Goal: Check status: Check status

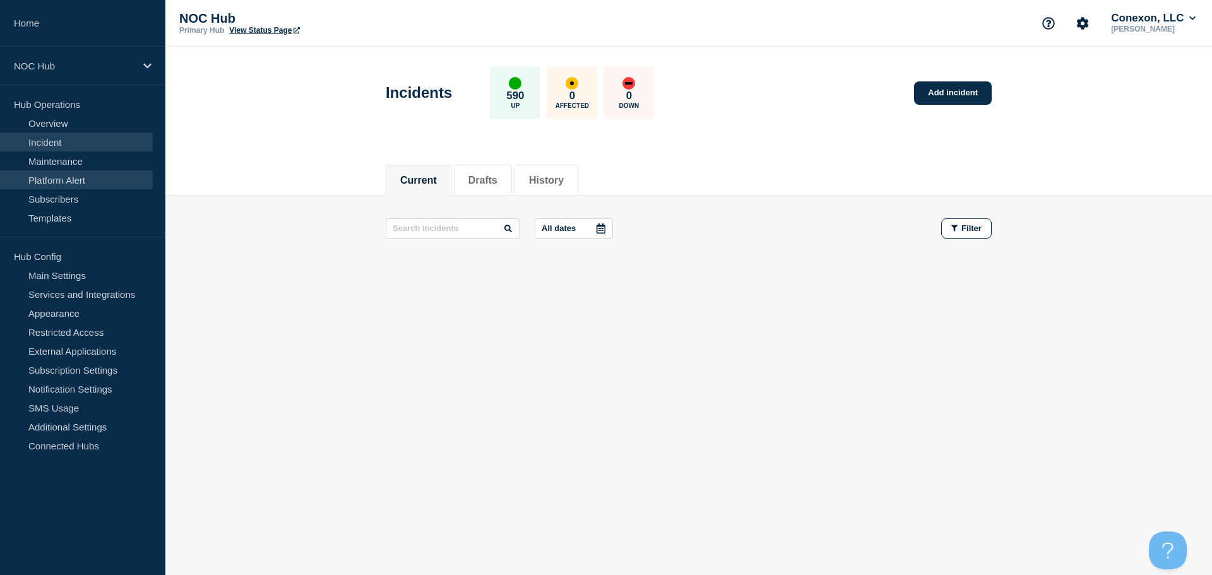
click at [53, 171] on link "Platform Alert" at bounding box center [76, 180] width 153 height 19
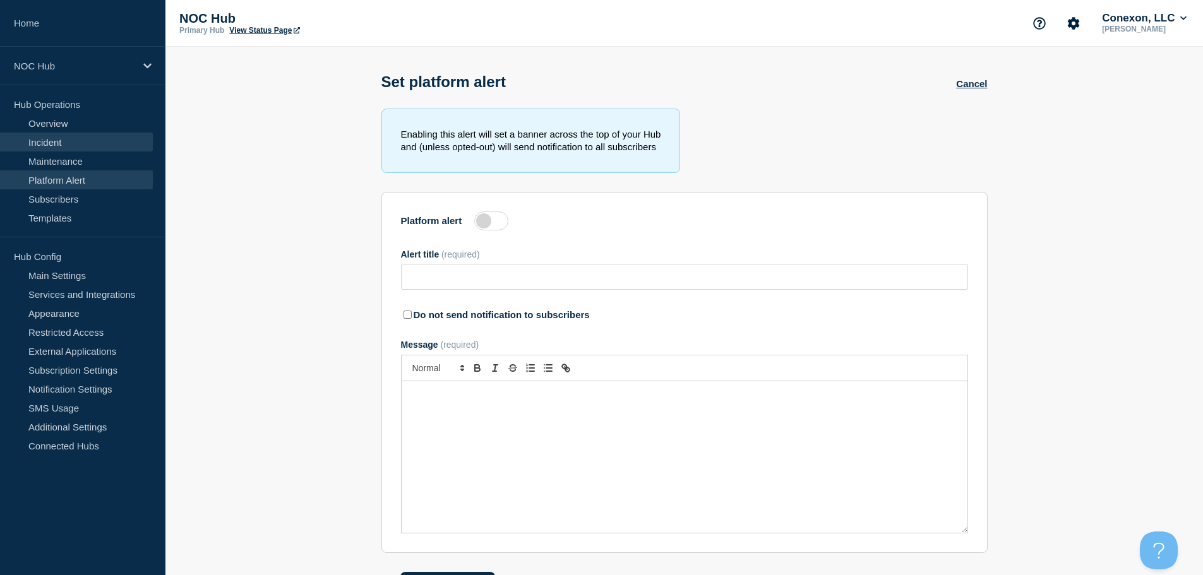
type input "Network Moratorium - Weekend Change Freeze- All September Weekends"
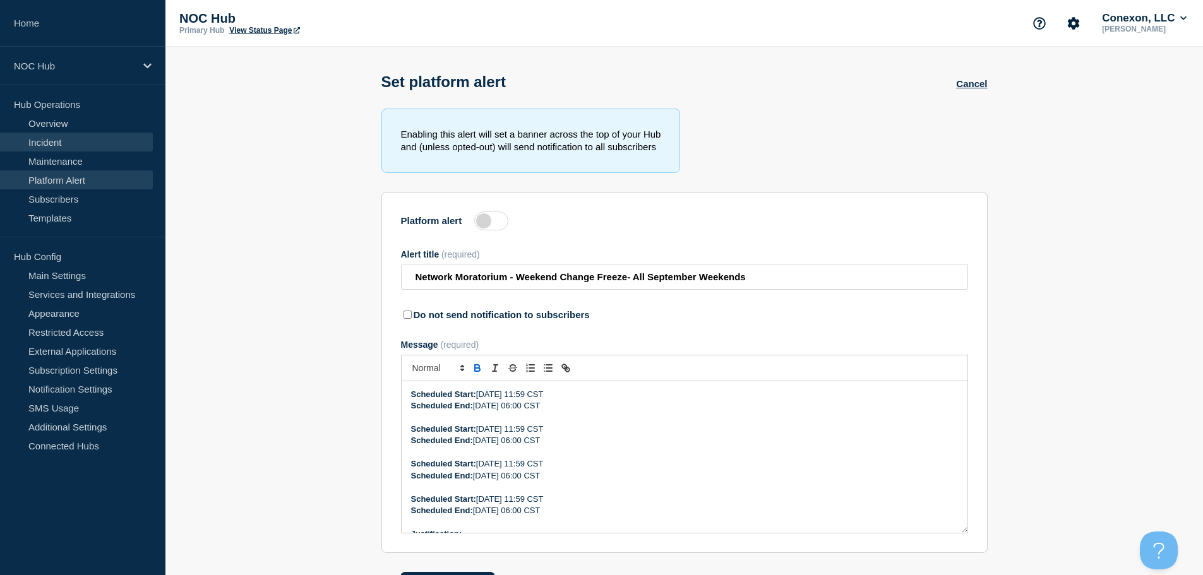
click at [66, 136] on link "Incident" at bounding box center [76, 142] width 153 height 19
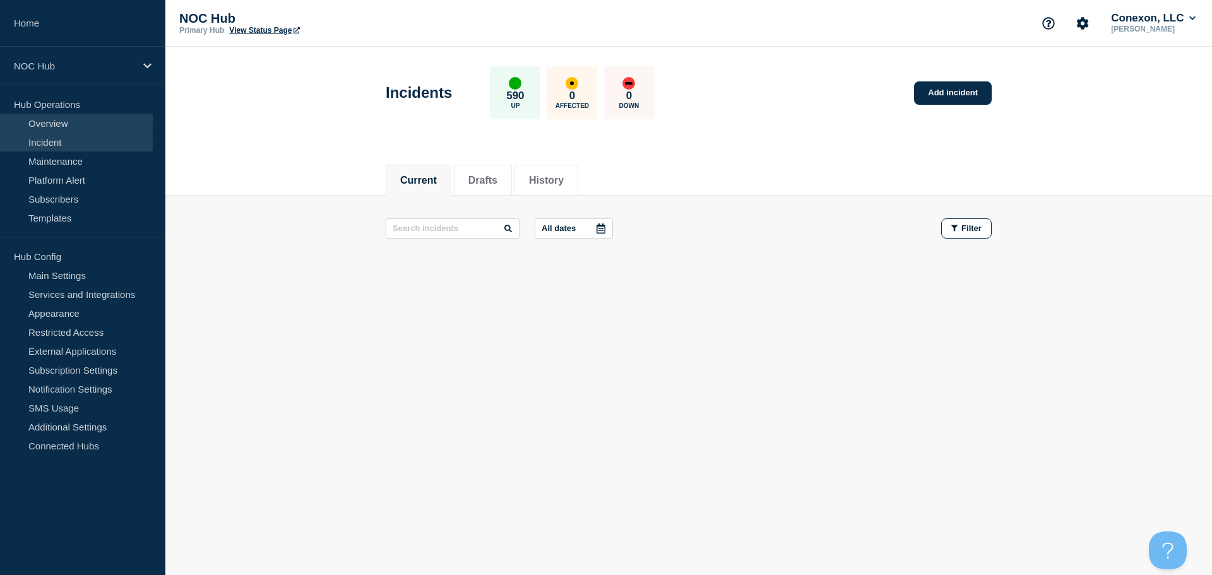
click at [85, 129] on link "Overview" at bounding box center [76, 123] width 153 height 19
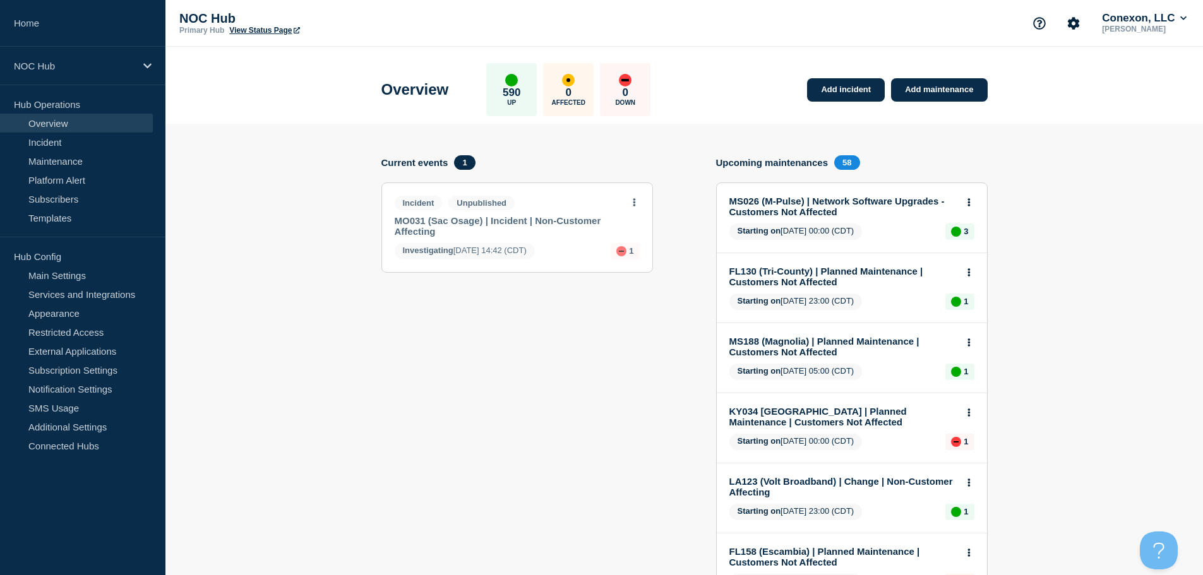
click at [561, 226] on link "MO031 (Sac Osage) | Incident | Non-Customer Affecting" at bounding box center [509, 225] width 228 height 21
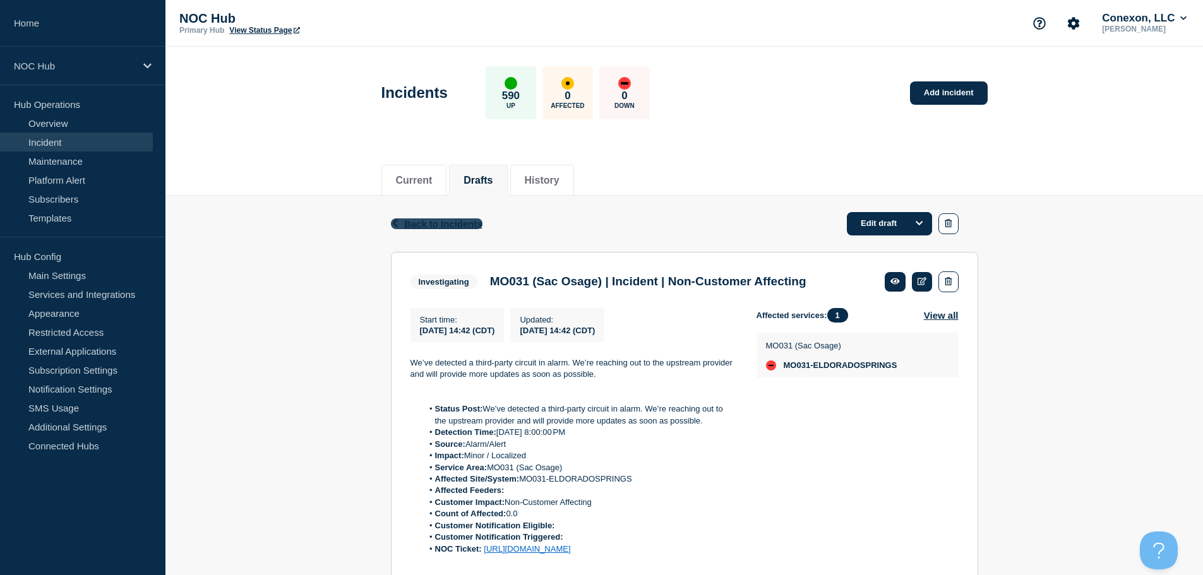
click at [468, 225] on span "Back to Incidents" at bounding box center [443, 224] width 78 height 11
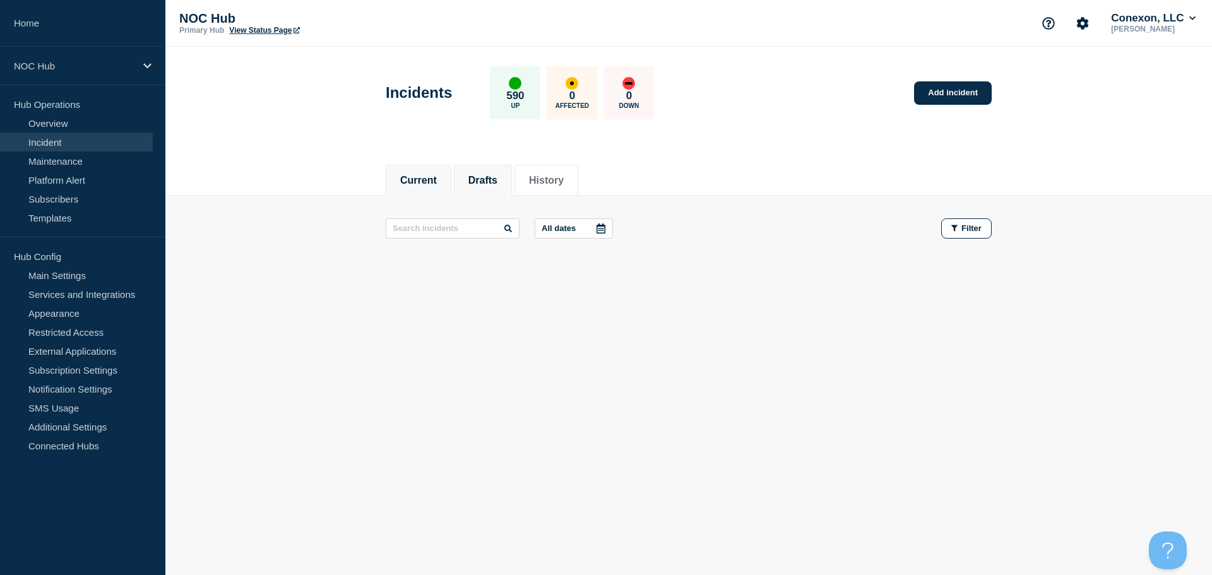
click at [485, 186] on li "Drafts" at bounding box center [483, 180] width 58 height 31
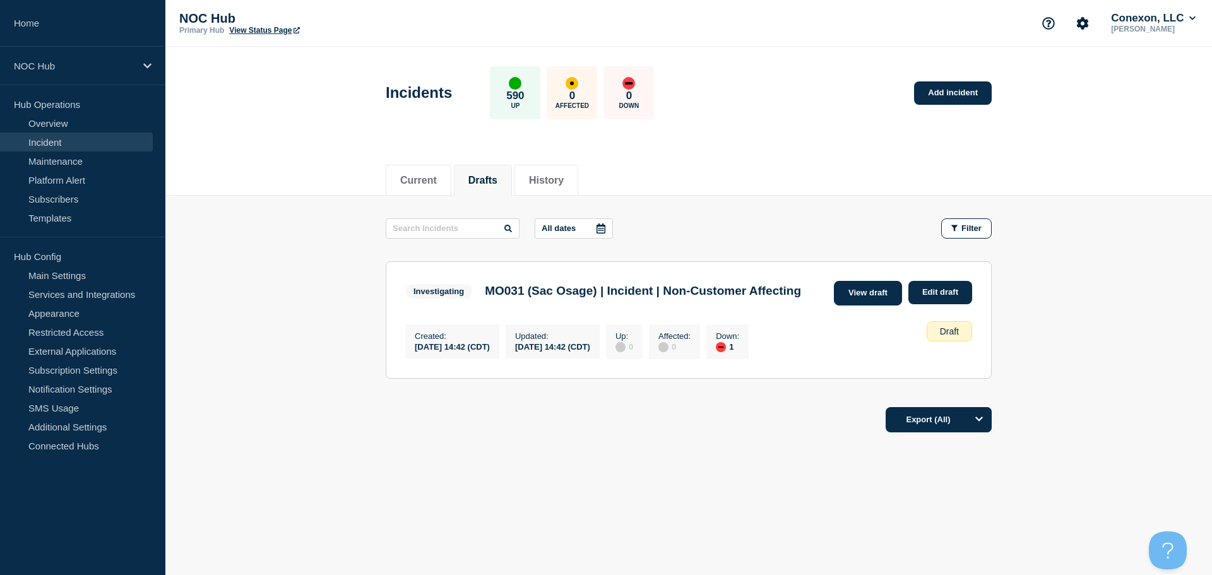
click at [871, 296] on link "View draft" at bounding box center [868, 293] width 68 height 25
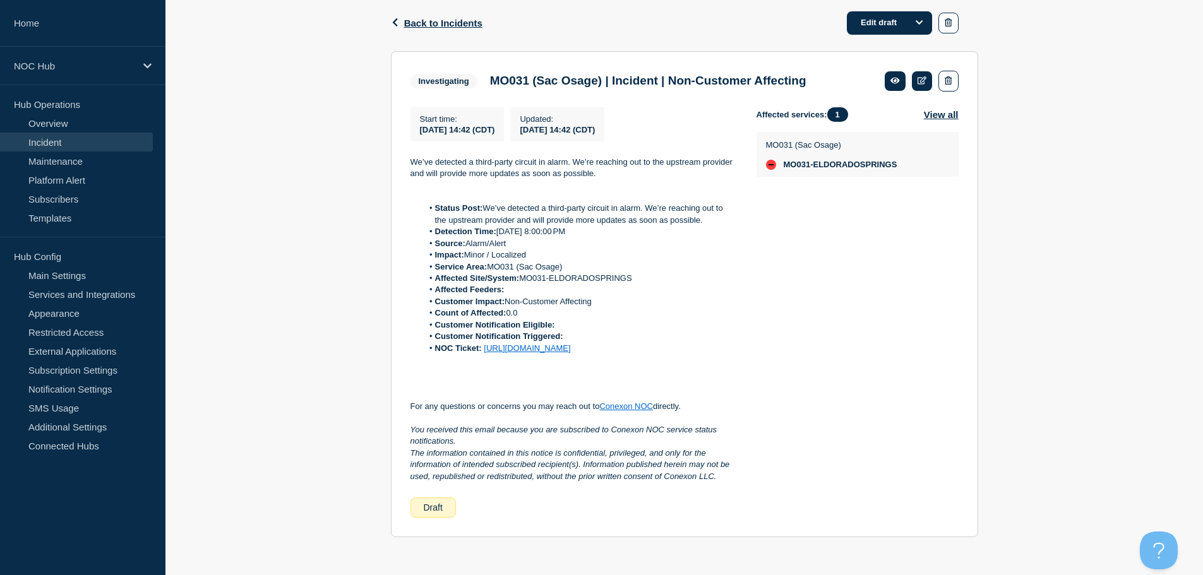
scroll to position [215, 0]
drag, startPoint x: 722, startPoint y: 349, endPoint x: 688, endPoint y: 352, distance: 34.2
click at [688, 354] on div "We’ve detected a third-party circuit in alarm. We’re reaching out to the upstre…" at bounding box center [573, 320] width 326 height 326
drag, startPoint x: 688, startPoint y: 352, endPoint x: 686, endPoint y: 344, distance: 7.7
click at [570, 344] on link "[URL][DOMAIN_NAME]" at bounding box center [527, 348] width 87 height 9
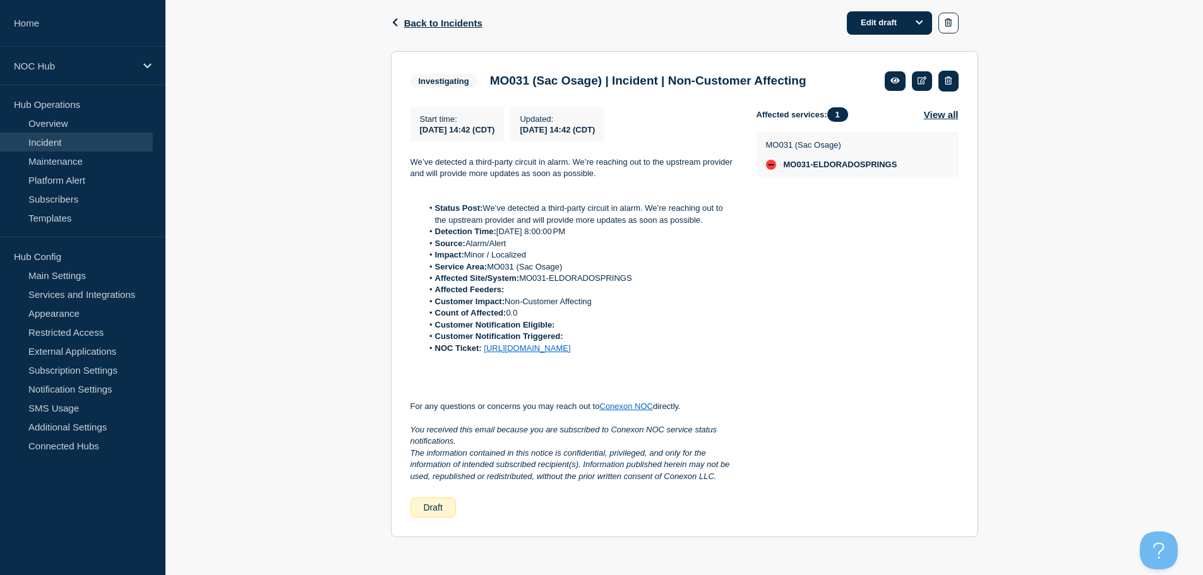
click at [946, 76] on icon "button" at bounding box center [948, 80] width 7 height 8
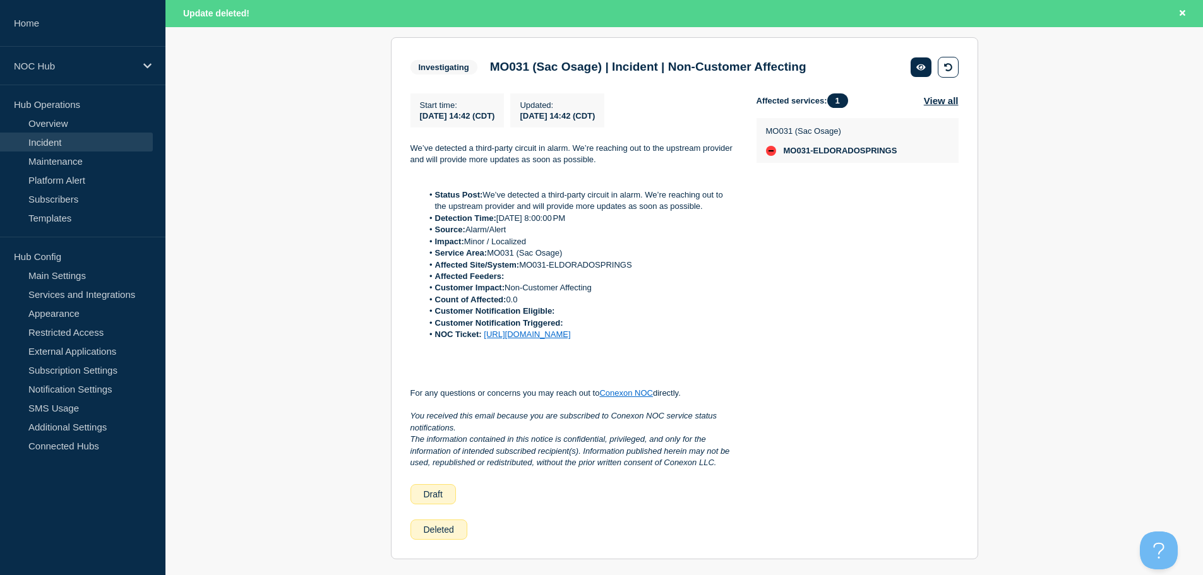
click at [50, 142] on link "Incident" at bounding box center [76, 142] width 153 height 19
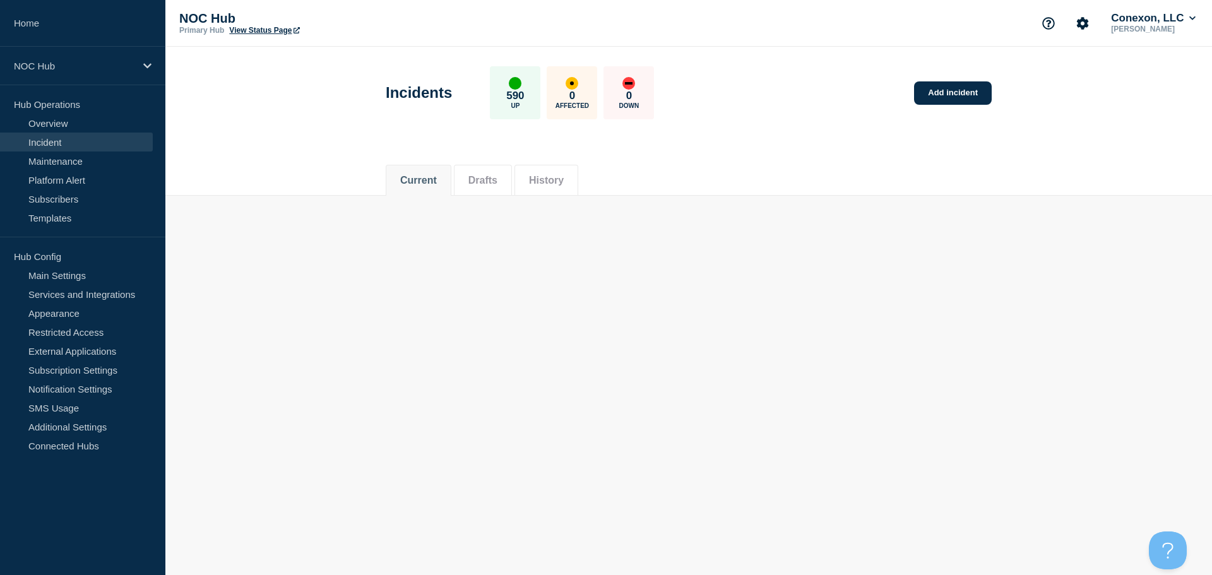
click at [479, 177] on button "Drafts" at bounding box center [483, 180] width 29 height 11
click at [490, 177] on button "Drafts" at bounding box center [483, 180] width 29 height 11
click at [578, 190] on li "History" at bounding box center [547, 180] width 64 height 31
